Goal: Transaction & Acquisition: Book appointment/travel/reservation

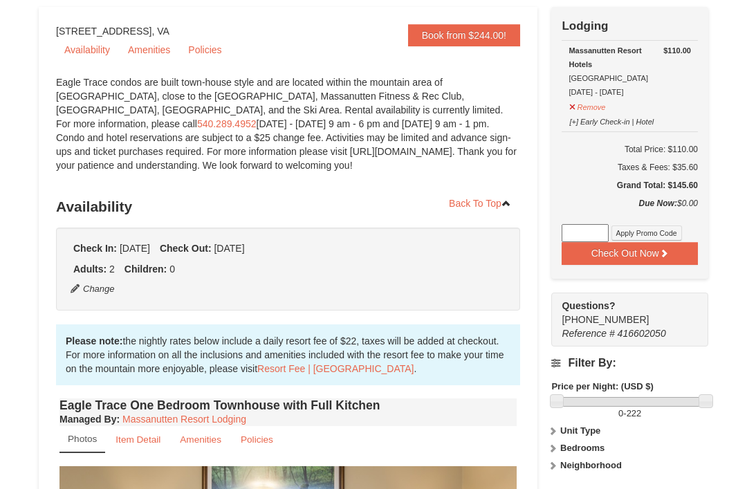
scroll to position [129, 0]
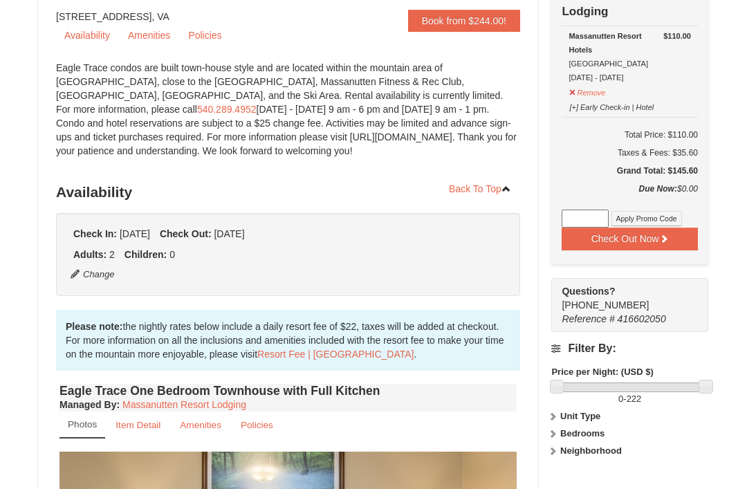
click at [91, 275] on button "Change" at bounding box center [93, 274] width 46 height 15
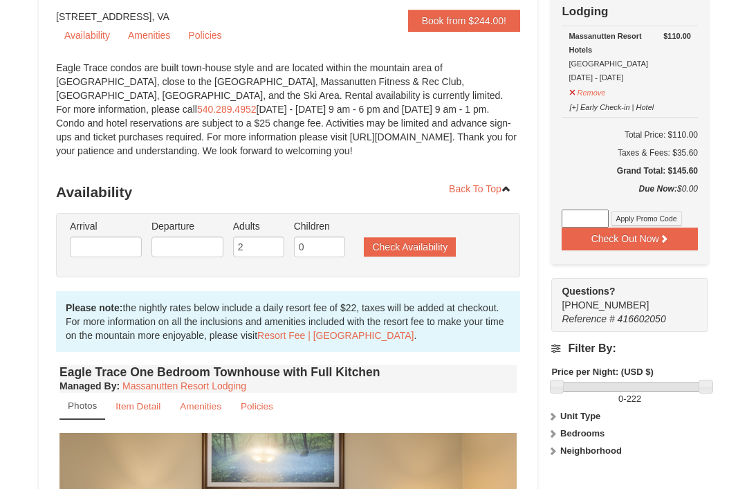
type input "10/11/2025"
type input "10/13/2025"
click at [106, 248] on input "10/11/2025" at bounding box center [106, 247] width 72 height 21
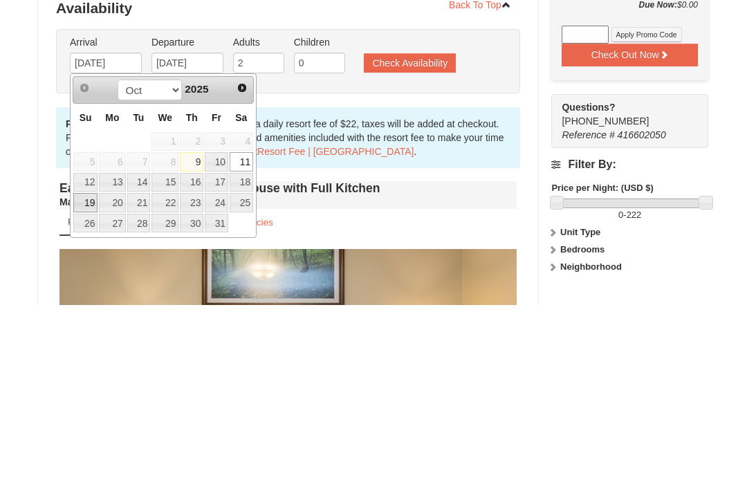
click at [75, 377] on link "19" at bounding box center [85, 386] width 24 height 19
type input "10/19/2025"
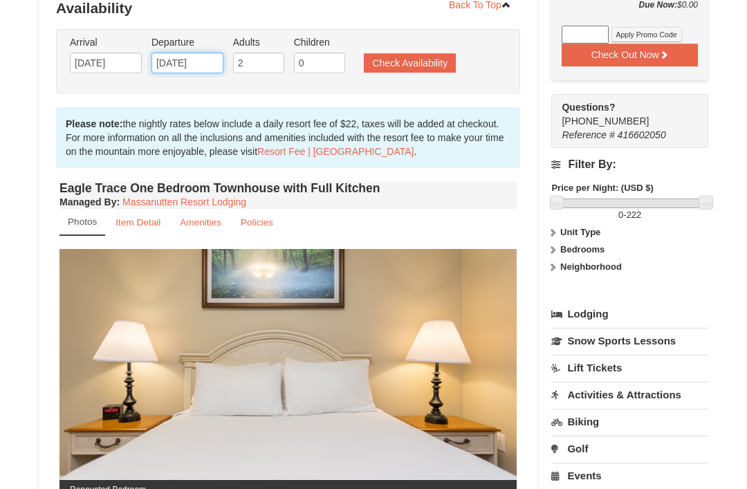
click at [208, 60] on input "10/13/2025" at bounding box center [187, 63] width 72 height 21
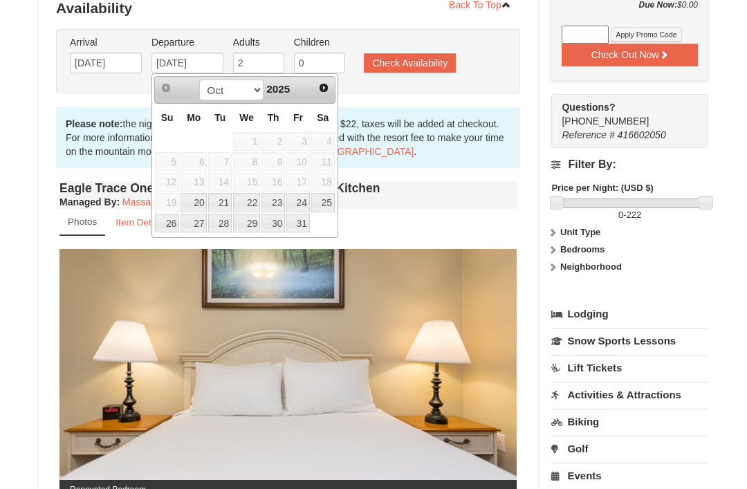
click at [199, 203] on link "20" at bounding box center [194, 202] width 26 height 19
type input "10/20/2025"
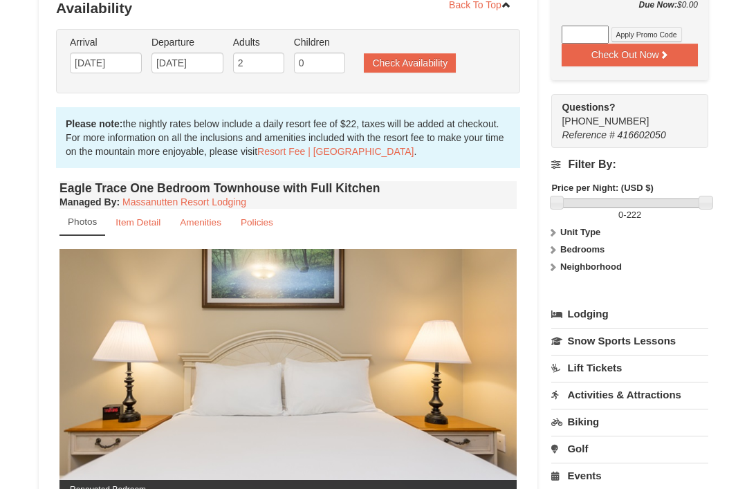
click at [431, 63] on button "Check Availability" at bounding box center [410, 62] width 92 height 19
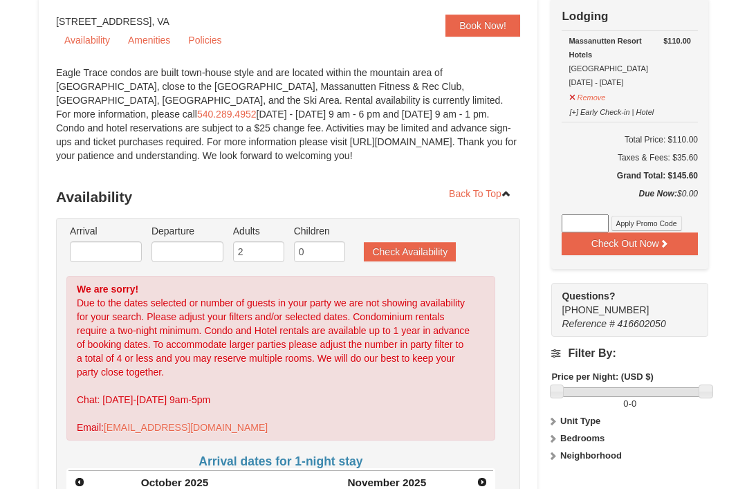
scroll to position [99, 0]
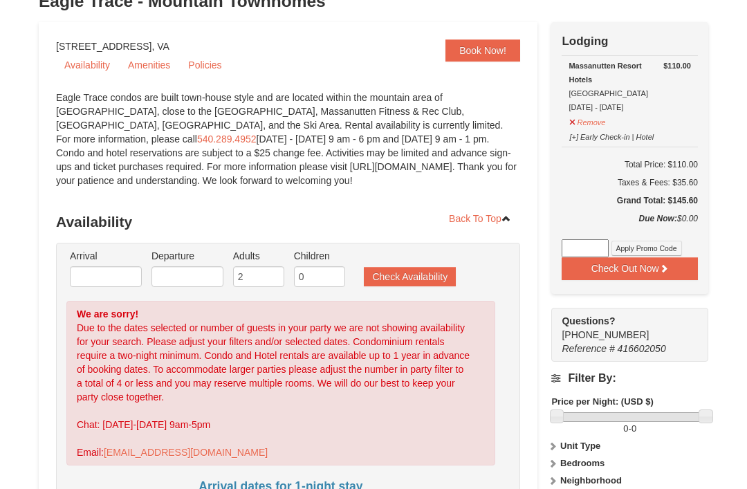
click at [656, 268] on button "Check Out Now" at bounding box center [630, 268] width 136 height 22
